Goal: Book appointment/travel/reservation

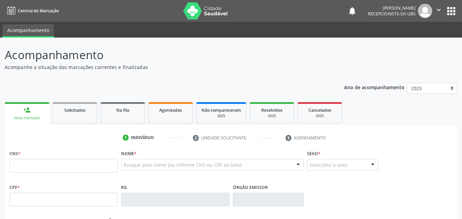
click at [63, 164] on input "text" at bounding box center [64, 166] width 108 height 14
type input "898 0037 3702 3877"
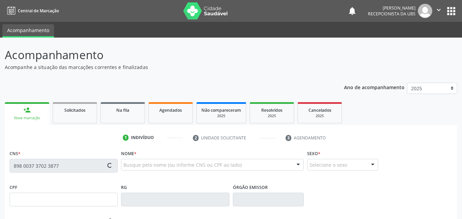
type input "077.193.774-19"
type input "[DATE]"
type input "[PERSON_NAME] [PERSON_NAME]"
type input "[PHONE_NUMBER]"
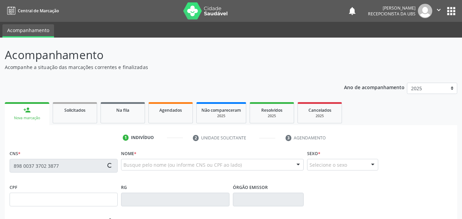
type input "892.165.044-04"
type input "172"
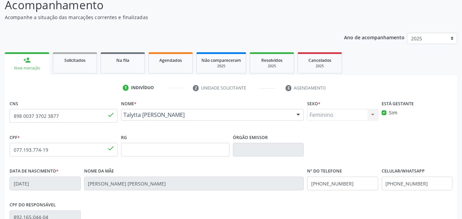
scroll to position [151, 0]
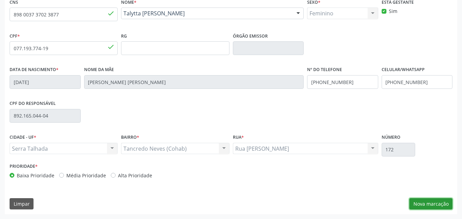
click at [431, 206] on button "Nova marcação" at bounding box center [430, 204] width 43 height 12
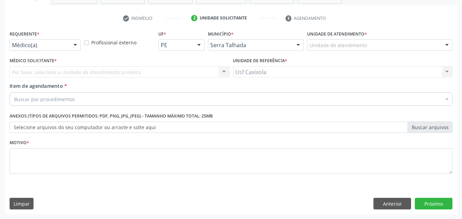
scroll to position [120, 0]
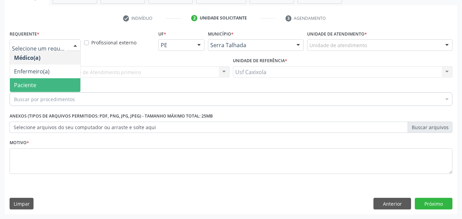
click at [69, 82] on span "Paciente" at bounding box center [45, 85] width 70 height 14
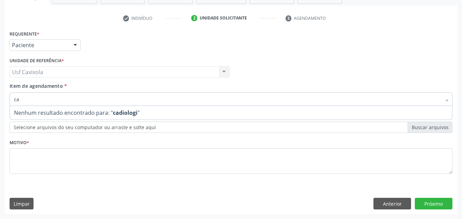
type input "c"
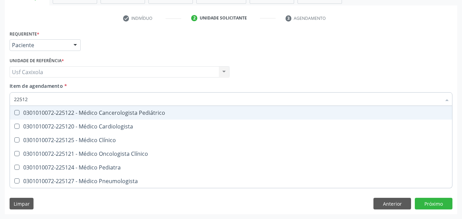
type input "225120"
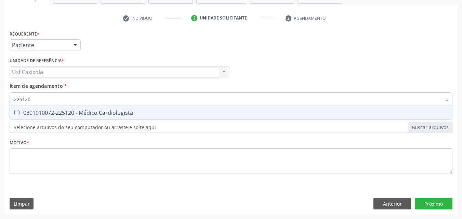
click at [81, 117] on span "0301010072-225120 - Médico Cardiologista" at bounding box center [231, 113] width 442 height 14
checkbox Cardiologista "true"
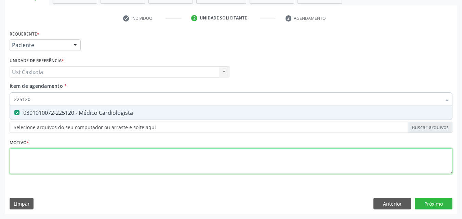
click at [83, 169] on div "Requerente * Paciente Médico(a) Enfermeiro(a) Paciente Nenhum resultado encontr…" at bounding box center [231, 106] width 443 height 155
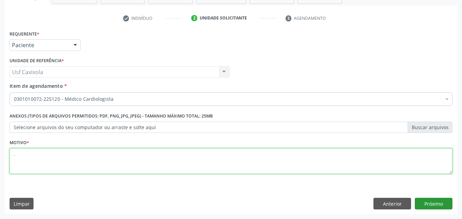
type textarea "."
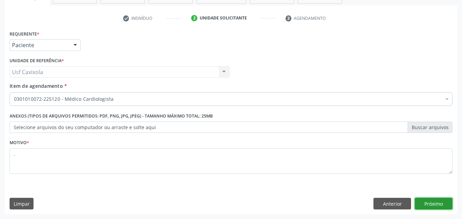
click at [444, 203] on button "Próximo" at bounding box center [434, 204] width 38 height 12
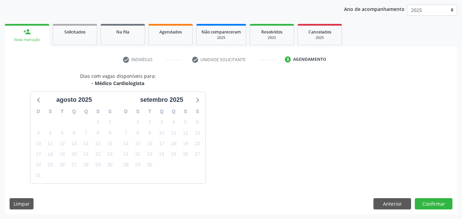
scroll to position [98, 0]
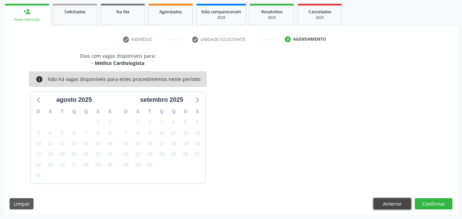
click at [378, 204] on button "Anterior" at bounding box center [392, 204] width 38 height 12
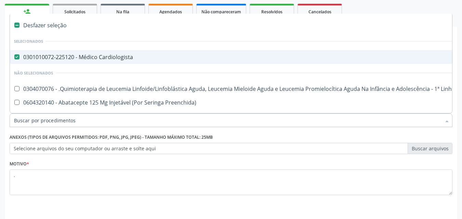
click at [56, 54] on div "0301010072-225120 - Médico Cardiologista" at bounding box center [280, 56] width 532 height 5
checkbox Cardiologista "false"
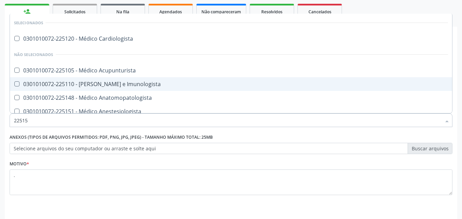
type input "225155"
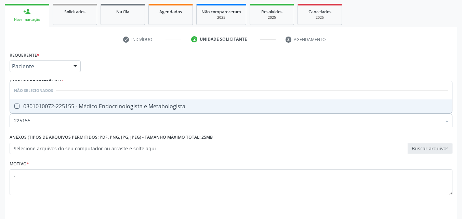
click at [56, 109] on div "0301010072-225155 - Médico Endocrinologista e Metabologista" at bounding box center [231, 106] width 434 height 5
checkbox Metabologista "true"
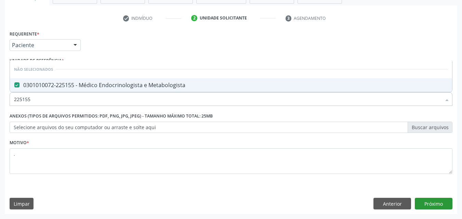
type input "225155"
click at [434, 207] on button "Próximo" at bounding box center [434, 204] width 38 height 12
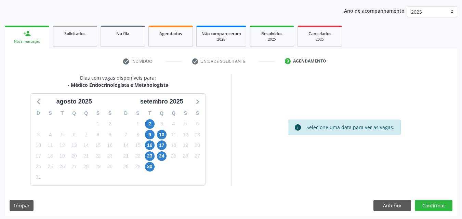
scroll to position [78, 0]
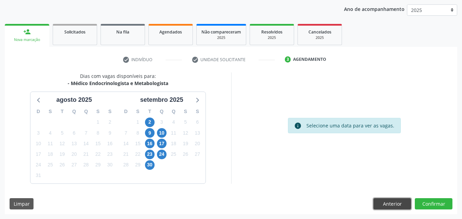
click at [393, 206] on button "Anterior" at bounding box center [392, 204] width 38 height 12
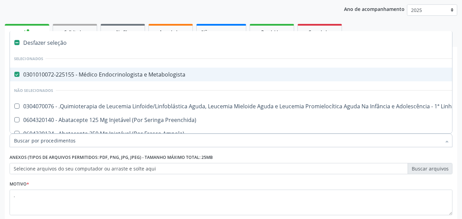
click at [116, 76] on div "0301010072-225155 - Médico Endocrinologista e Metabologista" at bounding box center [280, 74] width 532 height 5
checkbox Metabologista "false"
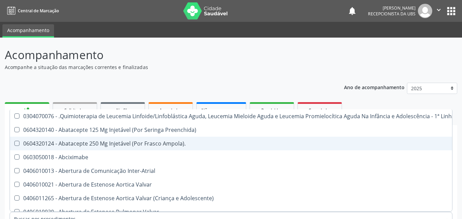
scroll to position [0, 0]
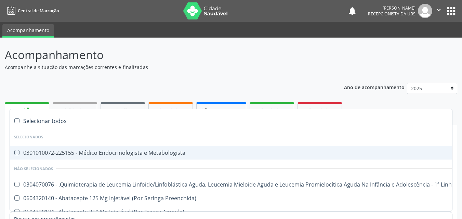
click at [122, 80] on div "Ano de acompanhamento 2025 2024 person_add Nova marcação Solicitados Na fila Ag…" at bounding box center [231, 206] width 452 height 256
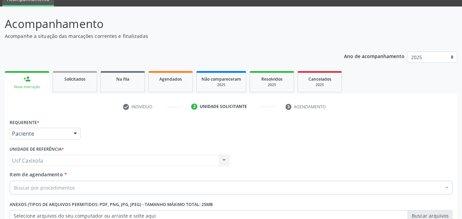
scroll to position [120, 0]
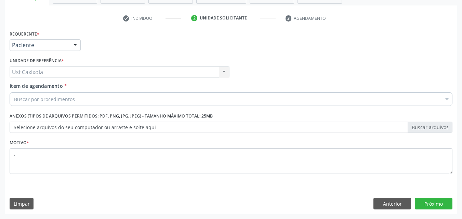
click at [116, 93] on div "Buscar por procedimentos" at bounding box center [231, 99] width 443 height 14
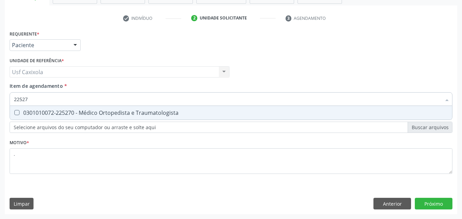
type input "225270"
click at [116, 110] on div "0301010072-225270 - Médico Ortopedista e Traumatologista" at bounding box center [231, 112] width 434 height 5
checkbox Traumatologista "true"
click at [431, 205] on div "Requerente * Paciente Médico(a) Enfermeiro(a) Paciente Nenhum resultado encontr…" at bounding box center [231, 122] width 452 height 186
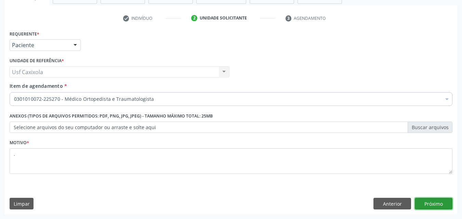
click at [432, 204] on button "Próximo" at bounding box center [434, 204] width 38 height 12
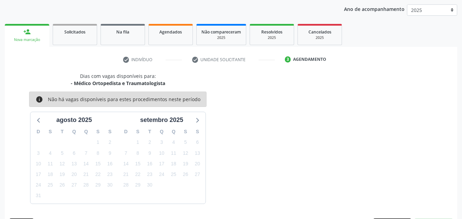
scroll to position [98, 0]
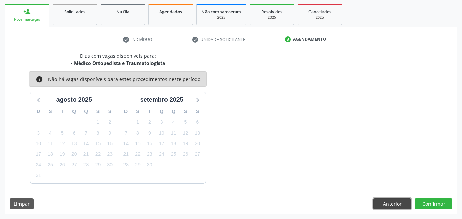
click at [403, 201] on button "Anterior" at bounding box center [392, 204] width 38 height 12
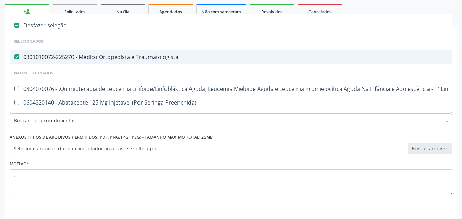
click at [27, 59] on div "0301010072-225270 - Médico Ortopedista e Traumatologista" at bounding box center [280, 56] width 532 height 5
checkbox Traumatologista "false"
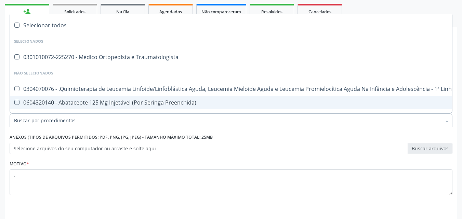
click at [124, 122] on input "Item de agendamento *" at bounding box center [227, 120] width 427 height 14
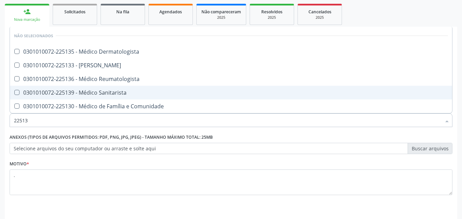
type input "225133"
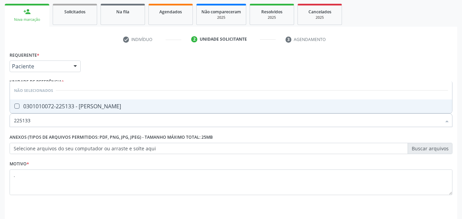
click at [118, 111] on span "0301010072-225133 - [PERSON_NAME]" at bounding box center [231, 106] width 442 height 14
checkbox Psiquiatra "true"
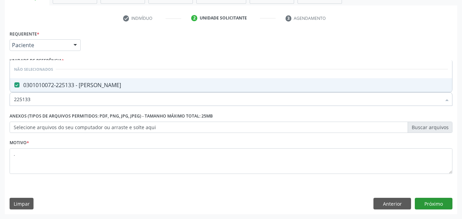
type input "225133"
click at [432, 200] on button "Próximo" at bounding box center [434, 204] width 38 height 12
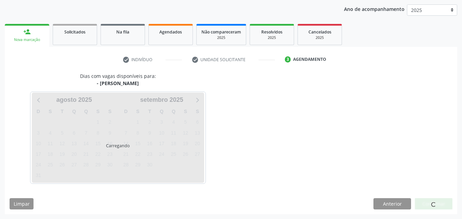
scroll to position [78, 0]
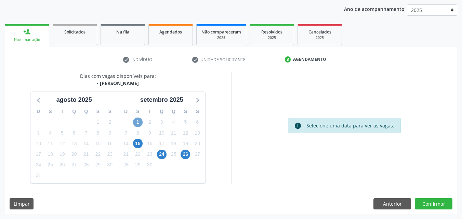
click at [134, 121] on span "1" at bounding box center [138, 123] width 10 height 10
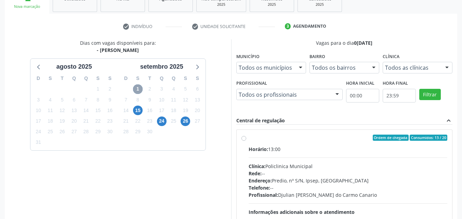
scroll to position [109, 0]
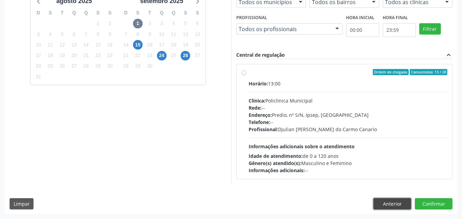
click at [384, 205] on button "Anterior" at bounding box center [392, 204] width 38 height 12
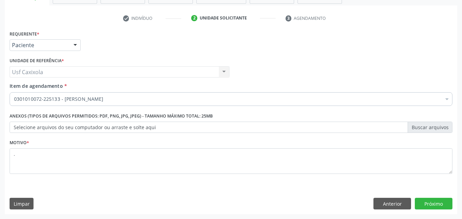
scroll to position [120, 0]
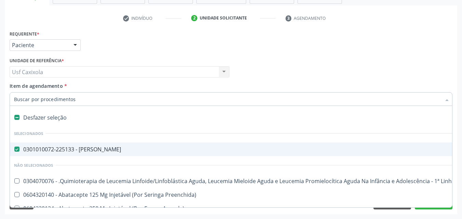
click at [65, 145] on span "0301010072-225133 - [PERSON_NAME]" at bounding box center [280, 150] width 540 height 14
checkbox Psiquiatra "false"
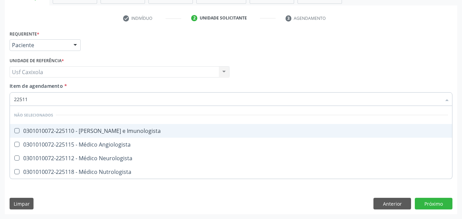
type input "225112"
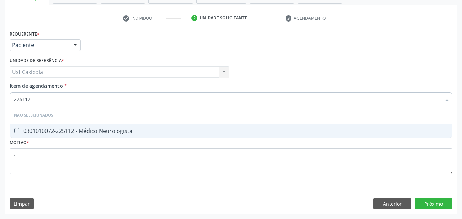
click at [89, 135] on span "0301010072-225112 - Médico Neurologista" at bounding box center [231, 131] width 442 height 14
click at [423, 205] on div "Requerente * Paciente Médico(a) Enfermeiro(a) Paciente Nenhum resultado encontr…" at bounding box center [231, 122] width 452 height 186
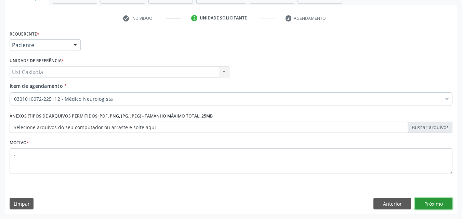
click at [424, 205] on button "Próximo" at bounding box center [434, 204] width 38 height 12
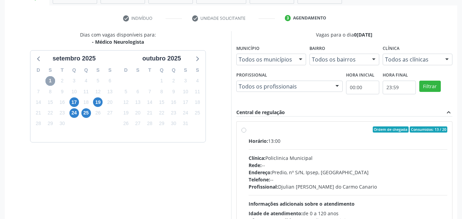
click at [55, 80] on span "1" at bounding box center [50, 81] width 10 height 10
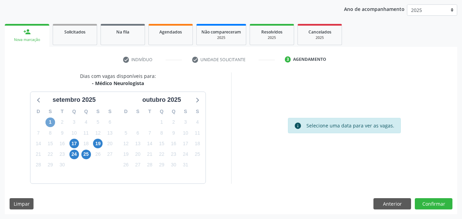
click at [52, 120] on span "1" at bounding box center [50, 123] width 10 height 10
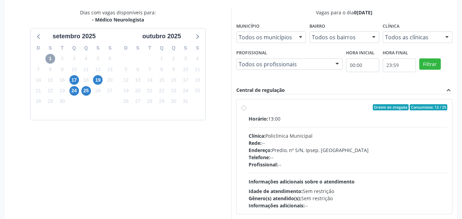
scroll to position [154, 0]
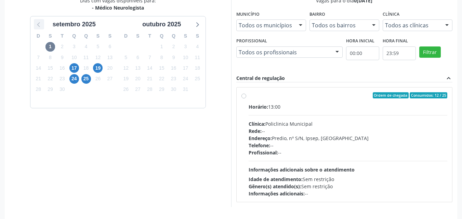
click at [43, 25] on div at bounding box center [39, 24] width 10 height 10
click at [162, 92] on span "27" at bounding box center [162, 90] width 10 height 10
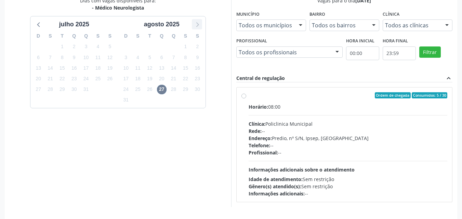
click at [197, 24] on icon at bounding box center [197, 25] width 3 height 5
click at [47, 43] on span "1" at bounding box center [50, 47] width 10 height 10
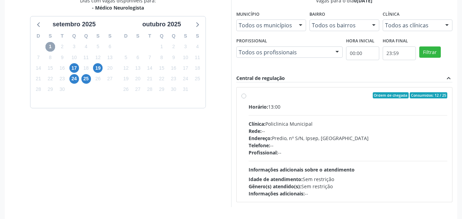
scroll to position [177, 0]
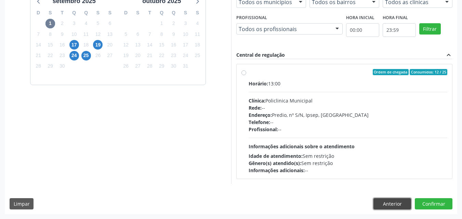
click at [392, 202] on button "Anterior" at bounding box center [392, 204] width 38 height 12
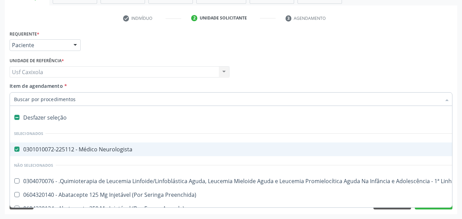
click at [56, 151] on div "0301010072-225112 - Médico Neurologista" at bounding box center [280, 149] width 532 height 5
checkbox Neurologista "false"
click at [75, 98] on input "Item de agendamento *" at bounding box center [227, 99] width 427 height 14
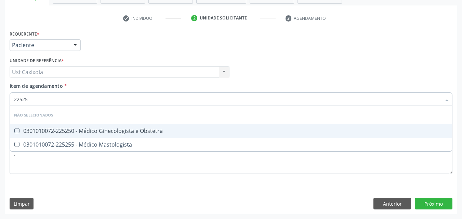
type input "225250"
click at [86, 130] on div "0301010072-225250 - Médico Ginecologista e Obstetra" at bounding box center [231, 130] width 434 height 5
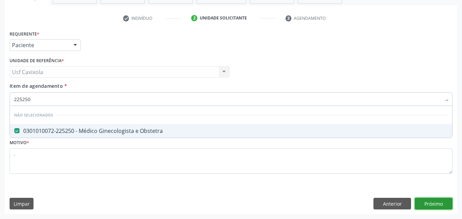
click at [440, 202] on div "Requerente * Paciente Médico(a) Enfermeiro(a) Paciente Nenhum resultado encontr…" at bounding box center [231, 122] width 452 height 186
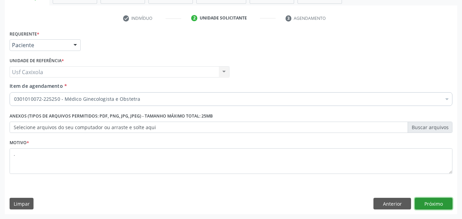
click at [440, 202] on button "Próximo" at bounding box center [434, 204] width 38 height 12
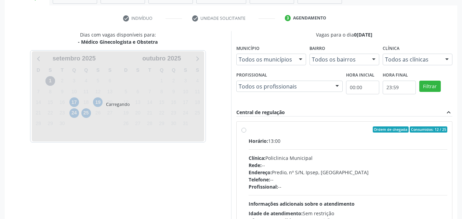
scroll to position [98, 0]
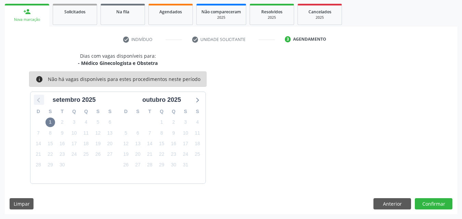
click at [38, 100] on icon at bounding box center [38, 100] width 3 height 5
click at [201, 97] on icon at bounding box center [196, 99] width 9 height 9
click at [52, 121] on span "1" at bounding box center [50, 123] width 10 height 10
click at [68, 146] on div "17" at bounding box center [74, 143] width 12 height 11
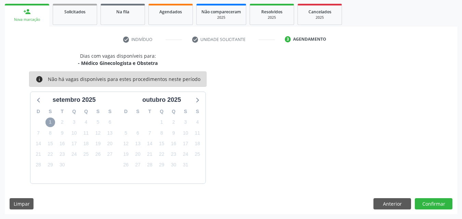
click at [50, 125] on span "1" at bounding box center [50, 123] width 10 height 10
click at [387, 203] on button "Anterior" at bounding box center [392, 204] width 38 height 12
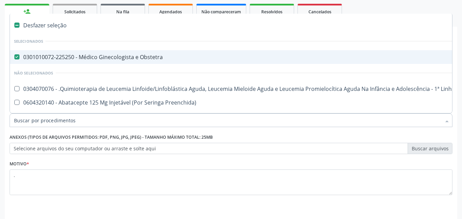
click at [75, 58] on div "0301010072-225250 - Médico Ginecologista e Obstetra" at bounding box center [280, 56] width 532 height 5
checkbox Obstetra "false"
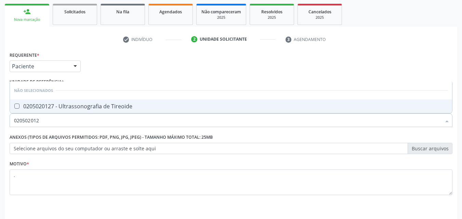
type input "0205020127"
click at [84, 106] on div "0205020127 - Ultrassonografia de Tireoide" at bounding box center [231, 106] width 434 height 5
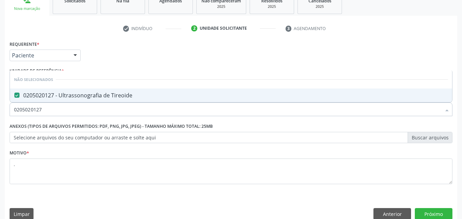
scroll to position [120, 0]
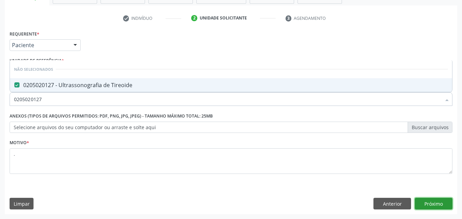
click at [439, 203] on button "Próximo" at bounding box center [434, 204] width 38 height 12
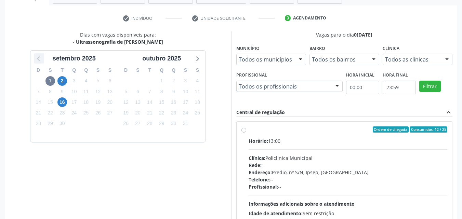
click at [40, 58] on icon at bounding box center [39, 58] width 9 height 9
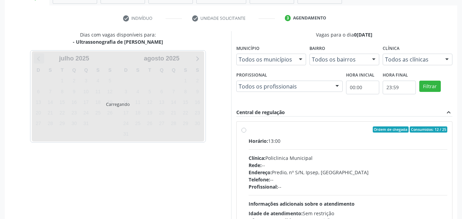
scroll to position [98, 0]
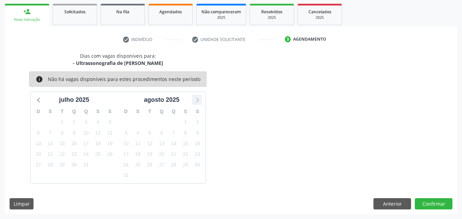
click at [196, 100] on icon at bounding box center [196, 99] width 9 height 9
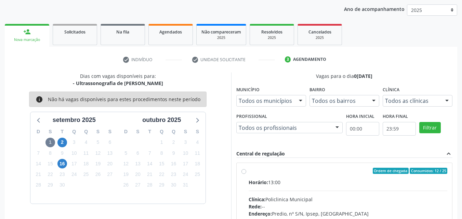
scroll to position [120, 0]
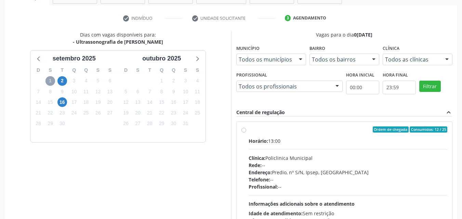
click at [52, 81] on span "1" at bounding box center [50, 81] width 10 height 10
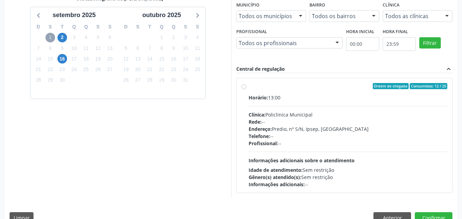
scroll to position [177, 0]
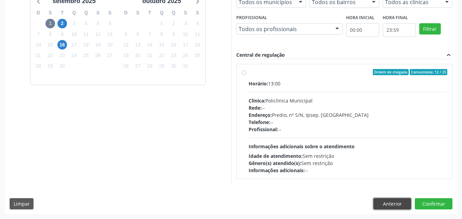
click at [390, 202] on button "Anterior" at bounding box center [392, 204] width 38 height 12
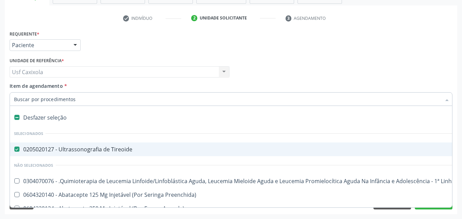
click at [74, 148] on div "0205020127 - Ultrassonografia de Tireoide" at bounding box center [280, 149] width 532 height 5
checkbox Tireoide "false"
click at [81, 98] on input "Item de agendamento *" at bounding box center [227, 99] width 427 height 14
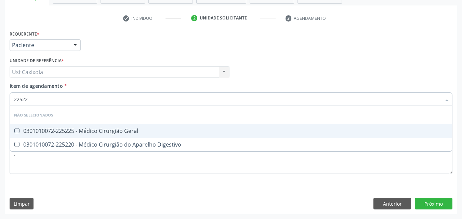
type input "225225"
click at [97, 132] on div "0301010072-225225 - Médico Cirurgião Geral" at bounding box center [231, 130] width 434 height 5
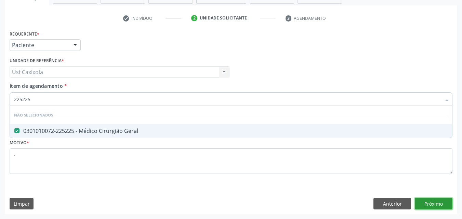
click at [420, 205] on div "Requerente * Paciente Médico(a) Enfermeiro(a) Paciente Nenhum resultado encontr…" at bounding box center [231, 122] width 452 height 186
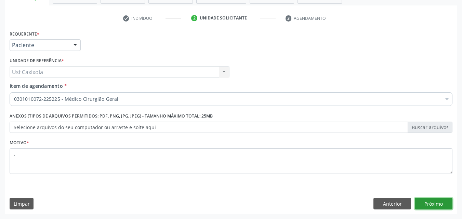
click at [422, 203] on button "Próximo" at bounding box center [434, 204] width 38 height 12
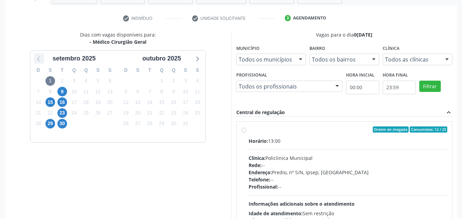
click at [40, 60] on icon at bounding box center [39, 58] width 9 height 9
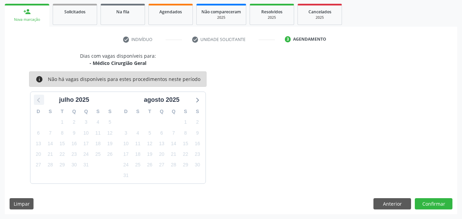
scroll to position [98, 0]
click at [199, 100] on icon at bounding box center [197, 100] width 3 height 5
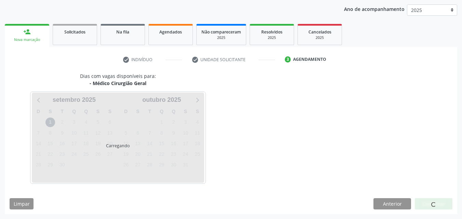
scroll to position [120, 0]
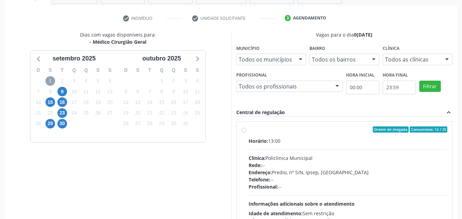
click at [50, 83] on span "1" at bounding box center [50, 81] width 10 height 10
click at [60, 93] on span "9" at bounding box center [62, 92] width 10 height 10
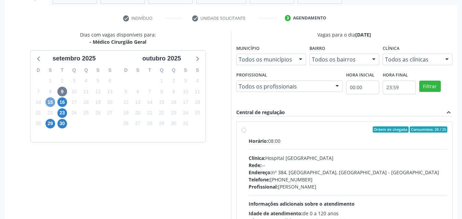
click at [52, 102] on span "15" at bounding box center [50, 102] width 10 height 10
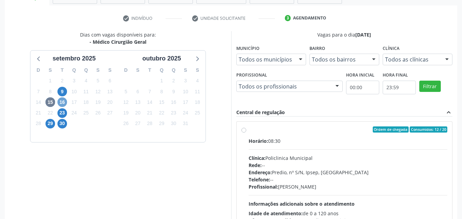
click at [60, 104] on span "16" at bounding box center [62, 102] width 10 height 10
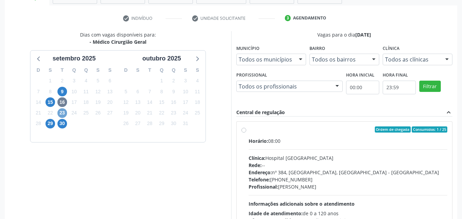
click at [64, 112] on span "23" at bounding box center [62, 113] width 10 height 10
click at [62, 123] on span "30" at bounding box center [62, 124] width 10 height 10
click at [50, 123] on span "29" at bounding box center [50, 124] width 10 height 10
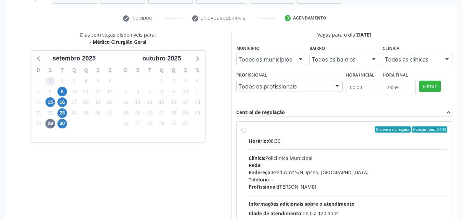
click at [50, 85] on span "1" at bounding box center [50, 81] width 10 height 10
click at [41, 59] on icon at bounding box center [39, 58] width 9 height 9
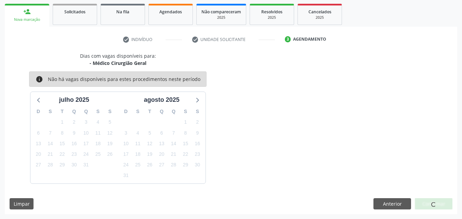
scroll to position [98, 0]
click at [193, 99] on icon at bounding box center [196, 99] width 9 height 9
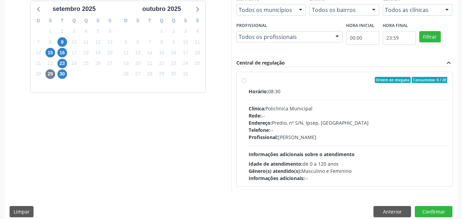
scroll to position [177, 0]
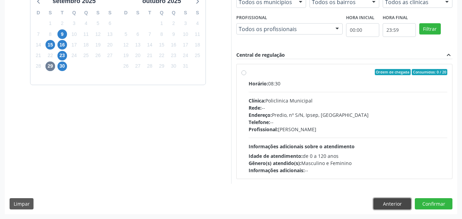
click at [397, 202] on button "Anterior" at bounding box center [392, 204] width 38 height 12
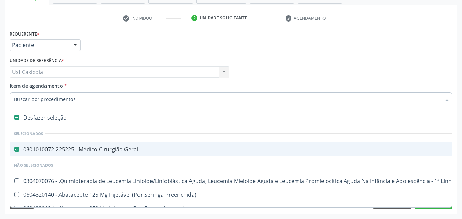
click at [119, 149] on div "0301010072-225225 - Médico Cirurgião Geral" at bounding box center [280, 149] width 532 height 5
checkbox Geral "false"
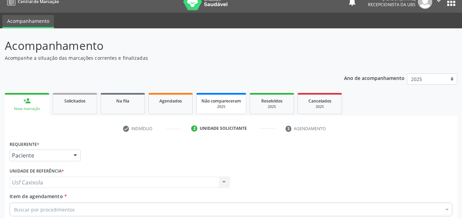
scroll to position [0, 0]
